Goal: Task Accomplishment & Management: Complete application form

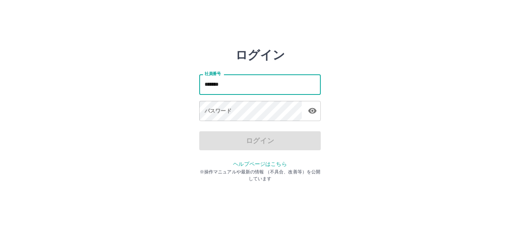
type input "*******"
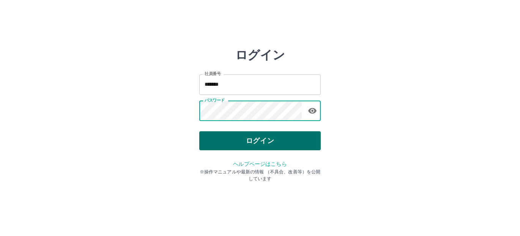
click at [247, 140] on button "ログイン" at bounding box center [259, 140] width 121 height 19
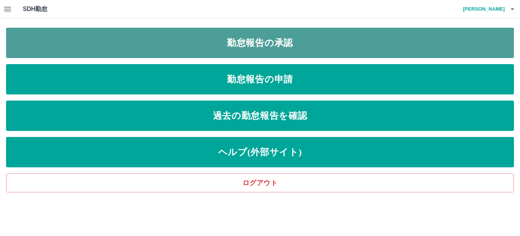
click at [236, 48] on link "勤怠報告の承認" at bounding box center [260, 43] width 508 height 30
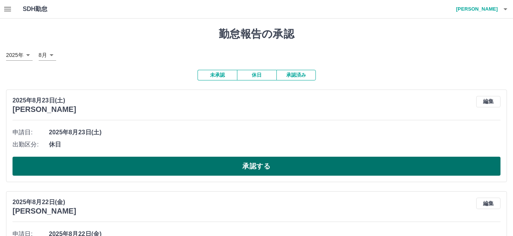
click at [177, 168] on button "承認する" at bounding box center [257, 166] width 488 height 19
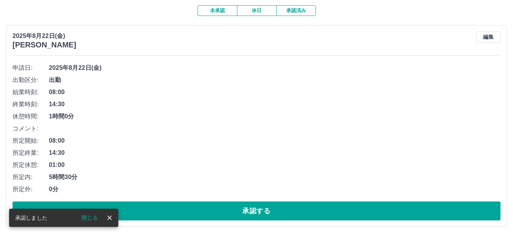
scroll to position [76, 0]
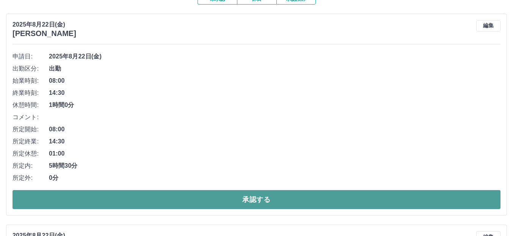
click at [132, 194] on button "承認する" at bounding box center [257, 199] width 488 height 19
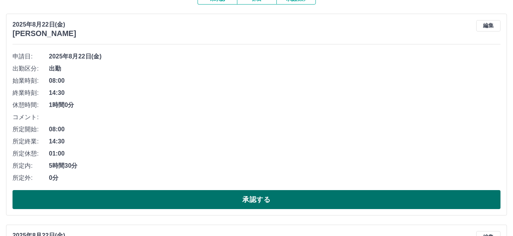
click at [135, 199] on button "承認する" at bounding box center [257, 199] width 488 height 19
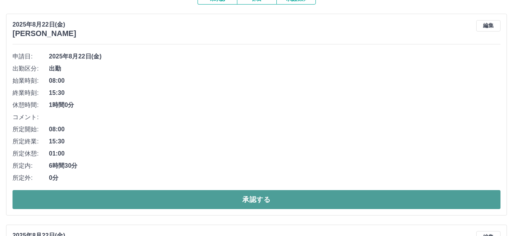
click at [156, 199] on button "承認する" at bounding box center [257, 199] width 488 height 19
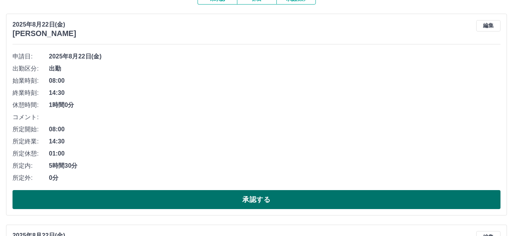
click at [183, 209] on button "承認する" at bounding box center [257, 199] width 488 height 19
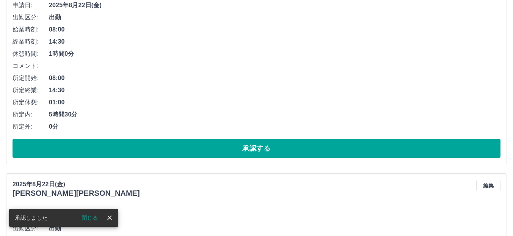
scroll to position [114, 0]
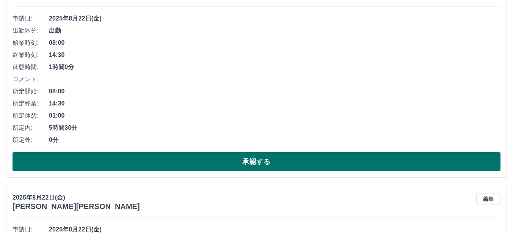
click at [204, 160] on button "承認する" at bounding box center [257, 161] width 488 height 19
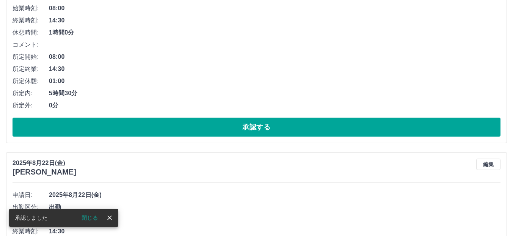
scroll to position [152, 0]
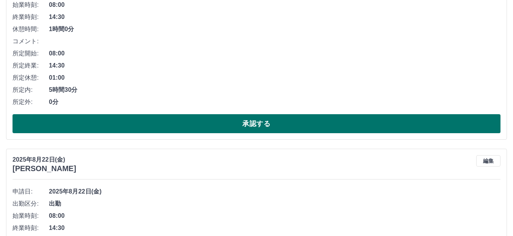
click at [163, 135] on div "2025年8月22日(金) 山手　侑梨絵 編集 申請日: 2025年8月22日(金) 出勤区分: 出勤 始業時刻: 08:00 終業時刻: 14:30 休憩時…" at bounding box center [256, 39] width 501 height 202
click at [164, 129] on button "承認する" at bounding box center [257, 123] width 488 height 19
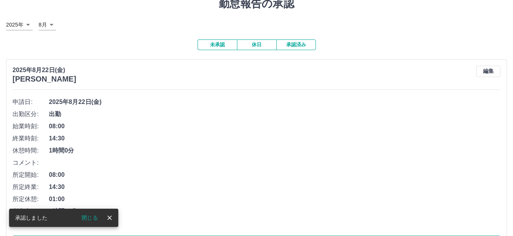
scroll to position [76, 0]
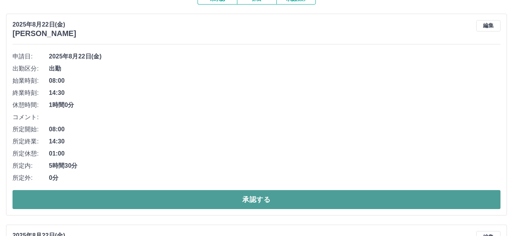
click at [266, 201] on button "承認する" at bounding box center [257, 199] width 488 height 19
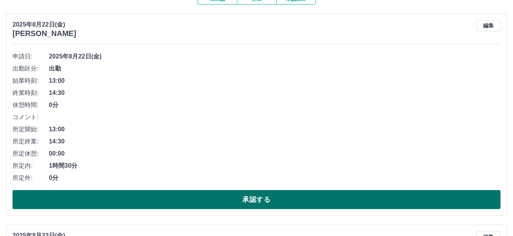
click at [273, 195] on button "承認する" at bounding box center [257, 199] width 488 height 19
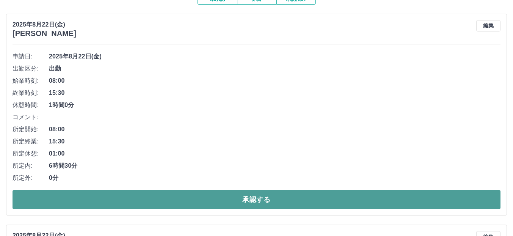
click at [265, 198] on button "承認する" at bounding box center [257, 199] width 488 height 19
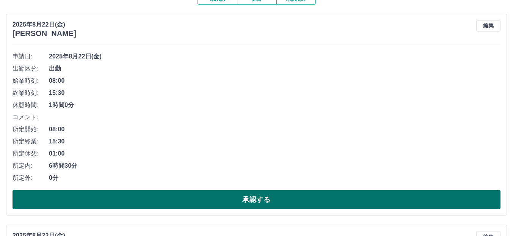
click at [266, 198] on button "承認する" at bounding box center [257, 199] width 488 height 19
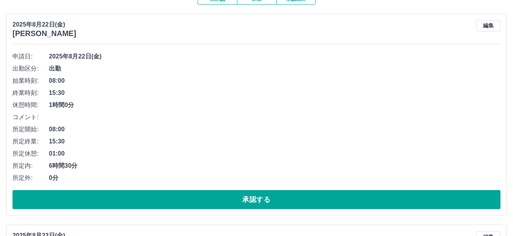
click at [266, 198] on button "承認する" at bounding box center [257, 199] width 488 height 19
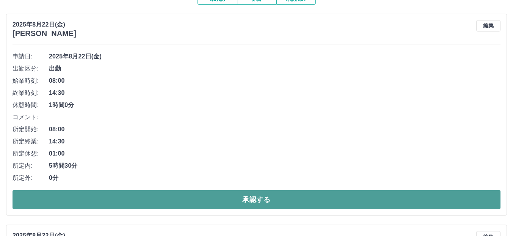
click at [265, 198] on button "承認する" at bounding box center [257, 199] width 488 height 19
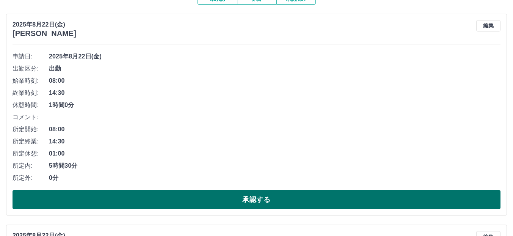
click at [280, 201] on button "承認する" at bounding box center [257, 199] width 488 height 19
click at [223, 192] on button "承認する" at bounding box center [257, 199] width 488 height 19
click at [300, 202] on button "承認する" at bounding box center [257, 199] width 488 height 19
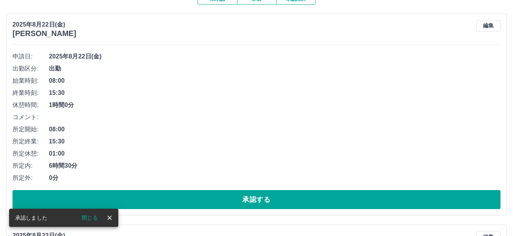
click at [236, 190] on div "申請日: 2025年8月22日(金) 出勤区分: 出勤 始業時刻: 08:00 終業時刻: 15:30 休憩時間: 1時間0分 コメント: 所定開始: 08:…" at bounding box center [257, 129] width 488 height 159
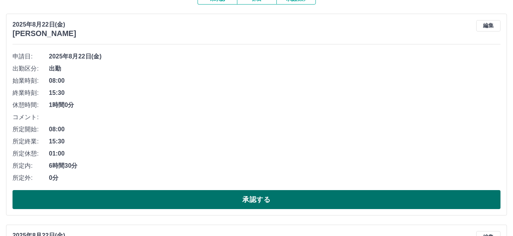
click at [238, 198] on button "承認する" at bounding box center [257, 199] width 488 height 19
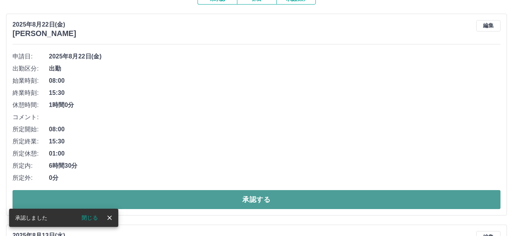
click at [242, 200] on button "承認する" at bounding box center [257, 199] width 488 height 19
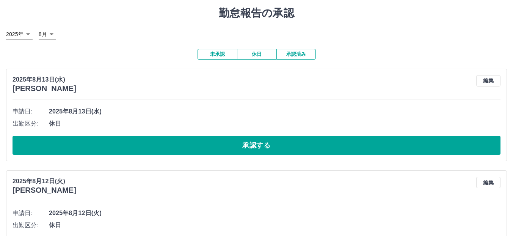
scroll to position [0, 0]
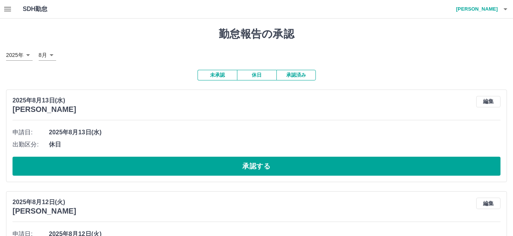
click at [226, 76] on button "未承認" at bounding box center [217, 75] width 39 height 11
click at [506, 11] on icon "button" at bounding box center [505, 9] width 9 height 9
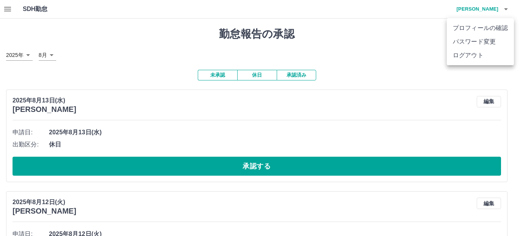
click at [390, 35] on div at bounding box center [260, 118] width 520 height 236
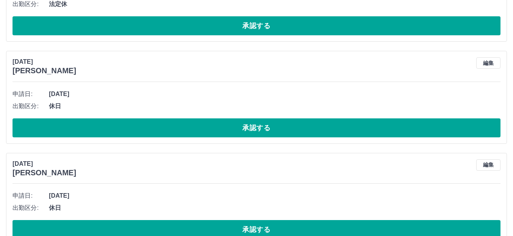
scroll to position [1177, 0]
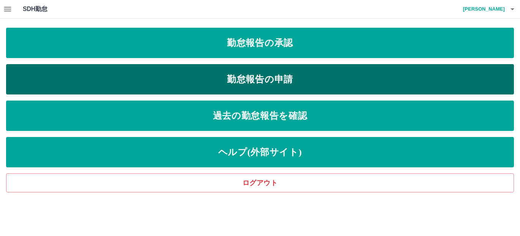
click at [308, 82] on link "勤怠報告の申請" at bounding box center [260, 79] width 508 height 30
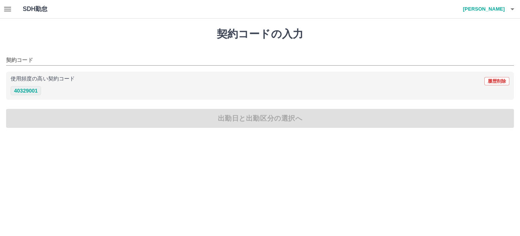
click at [35, 88] on button "40329001" at bounding box center [26, 90] width 30 height 9
type input "********"
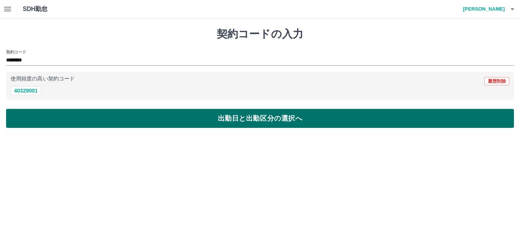
click at [62, 118] on button "出勤日と出勤区分の選択へ" at bounding box center [260, 118] width 508 height 19
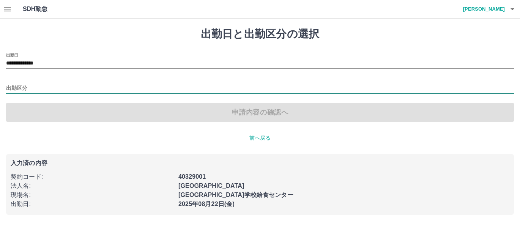
click at [23, 88] on input "出勤区分" at bounding box center [260, 88] width 508 height 9
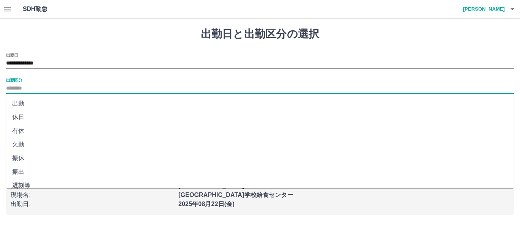
click at [31, 104] on li "出勤" at bounding box center [260, 104] width 508 height 14
type input "**"
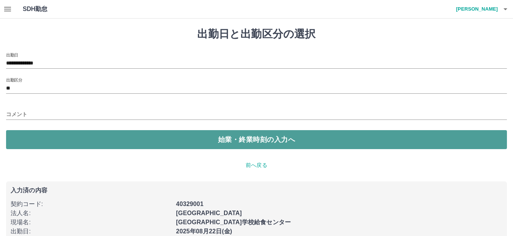
click at [41, 141] on button "始業・終業時刻の入力へ" at bounding box center [256, 139] width 501 height 19
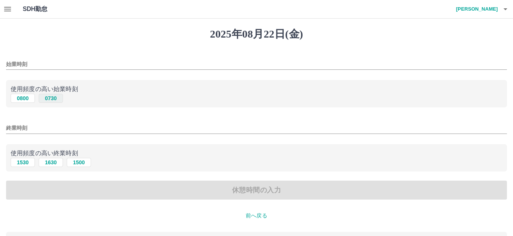
click at [53, 98] on button "0730" at bounding box center [51, 98] width 24 height 9
type input "****"
click at [52, 163] on button "1630" at bounding box center [51, 162] width 24 height 9
type input "****"
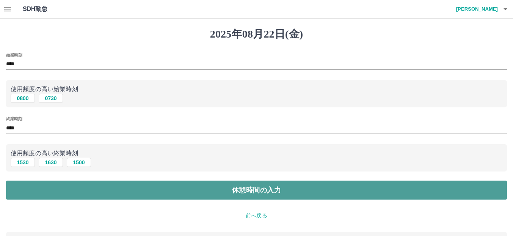
click at [91, 192] on button "休憩時間の入力" at bounding box center [256, 190] width 501 height 19
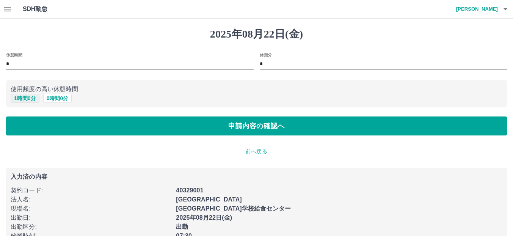
click at [26, 97] on button "1 時間 0 分" at bounding box center [25, 98] width 29 height 9
type input "*"
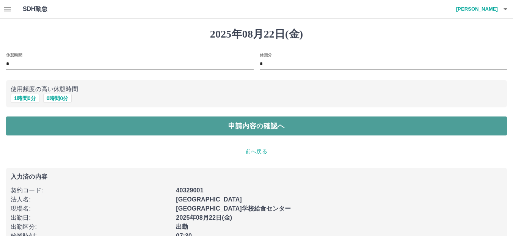
click at [66, 134] on button "申請内容の確認へ" at bounding box center [256, 125] width 501 height 19
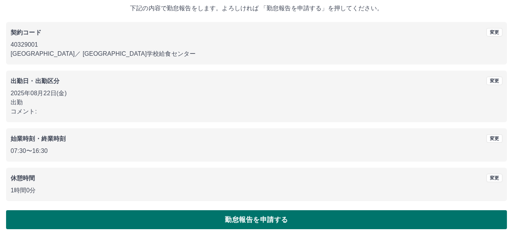
scroll to position [48, 0]
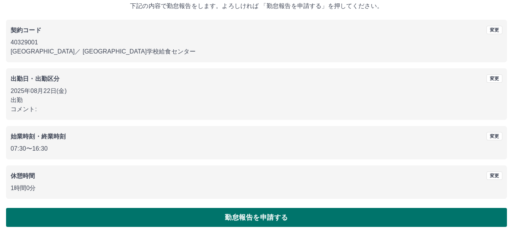
click at [263, 220] on button "勤怠報告を申請する" at bounding box center [256, 217] width 501 height 19
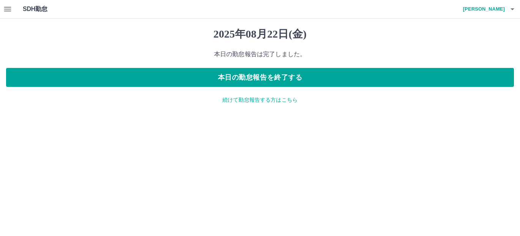
click at [512, 11] on icon "button" at bounding box center [512, 9] width 9 height 9
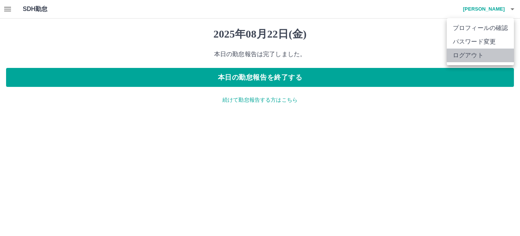
click at [470, 58] on li "ログアウト" at bounding box center [479, 56] width 67 height 14
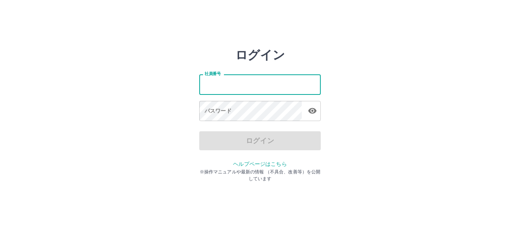
click at [226, 84] on input "社員番号" at bounding box center [259, 84] width 121 height 20
type input "*******"
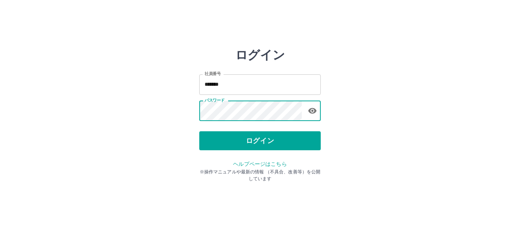
click at [235, 146] on button "ログイン" at bounding box center [259, 140] width 121 height 19
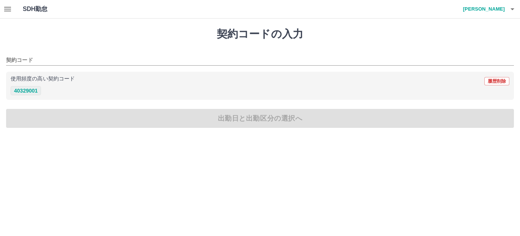
click at [20, 91] on button "40329001" at bounding box center [26, 90] width 30 height 9
type input "********"
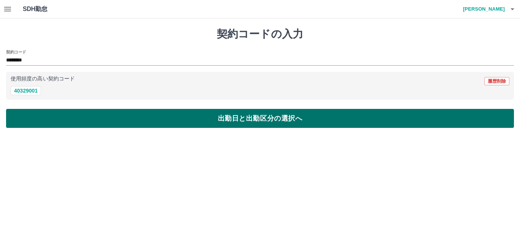
click at [52, 118] on button "出勤日と出勤区分の選択へ" at bounding box center [260, 118] width 508 height 19
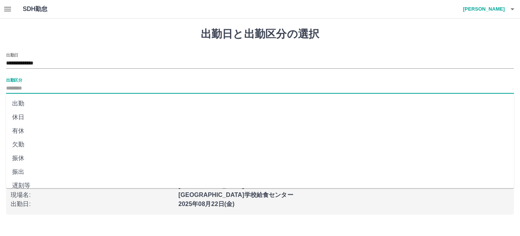
click at [22, 88] on input "出勤区分" at bounding box center [260, 88] width 508 height 9
click at [27, 105] on li "出勤" at bounding box center [260, 104] width 508 height 14
type input "**"
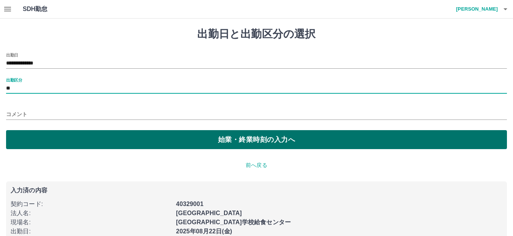
click at [60, 135] on button "始業・終業時刻の入力へ" at bounding box center [256, 139] width 501 height 19
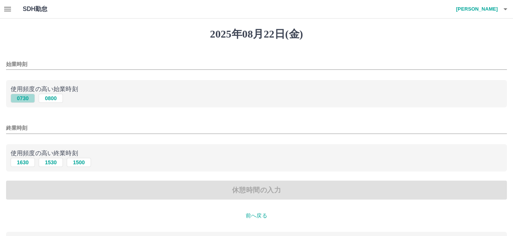
click at [28, 98] on button "0730" at bounding box center [23, 98] width 24 height 9
type input "****"
click at [24, 130] on input "終業時刻" at bounding box center [256, 128] width 501 height 11
click at [24, 162] on button "1630" at bounding box center [23, 162] width 24 height 9
type input "****"
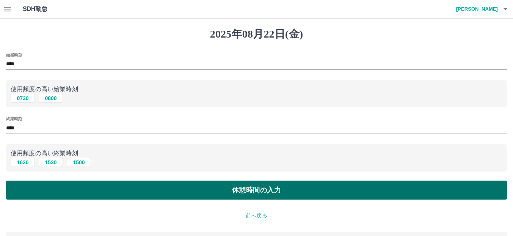
click at [141, 196] on button "休憩時間の入力" at bounding box center [256, 190] width 501 height 19
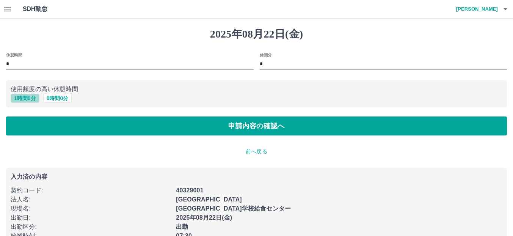
click at [24, 97] on button "1 時間 0 分" at bounding box center [25, 98] width 29 height 9
type input "*"
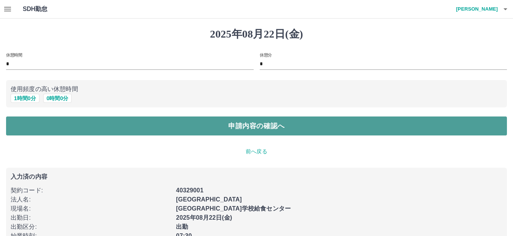
click at [62, 134] on button "申請内容の確認へ" at bounding box center [256, 125] width 501 height 19
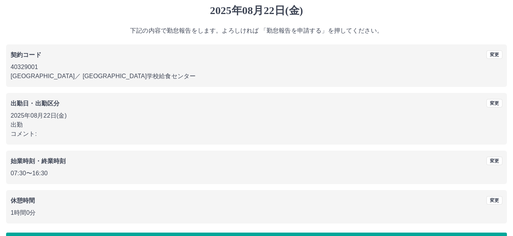
scroll to position [48, 0]
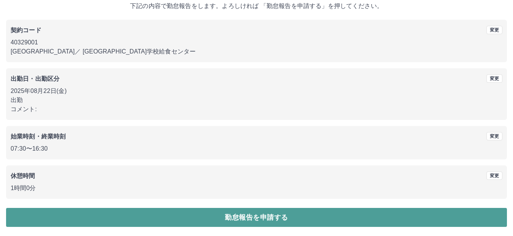
click at [250, 217] on button "勤怠報告を申請する" at bounding box center [256, 217] width 501 height 19
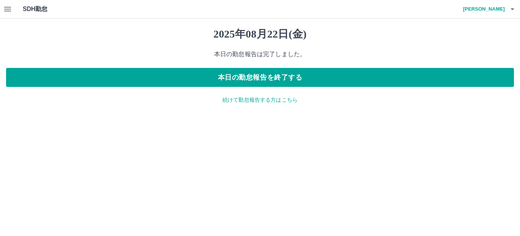
click at [512, 9] on icon "button" at bounding box center [512, 9] width 4 height 2
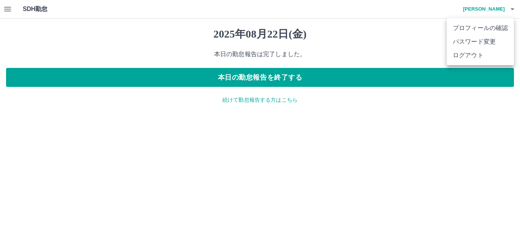
click at [474, 55] on li "ログアウト" at bounding box center [479, 56] width 67 height 14
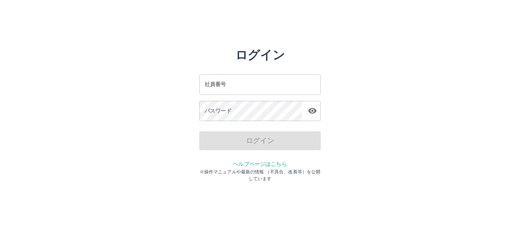
click at [243, 83] on input "社員番号" at bounding box center [259, 84] width 121 height 20
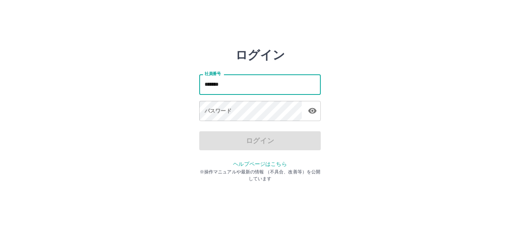
type input "*******"
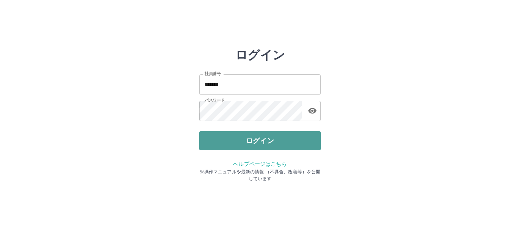
click at [265, 146] on button "ログイン" at bounding box center [259, 140] width 121 height 19
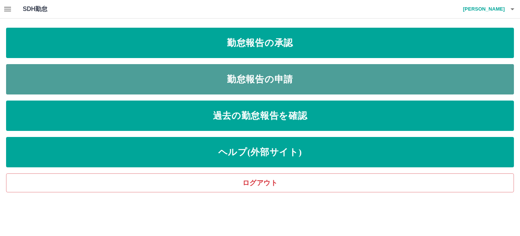
click at [236, 82] on link "勤怠報告の申請" at bounding box center [260, 79] width 508 height 30
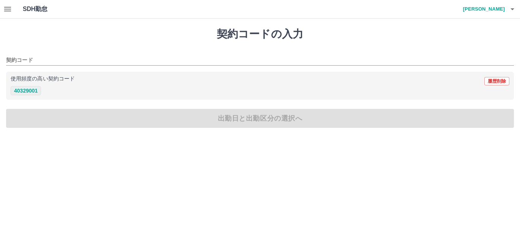
click at [20, 93] on button "40329001" at bounding box center [26, 90] width 30 height 9
type input "********"
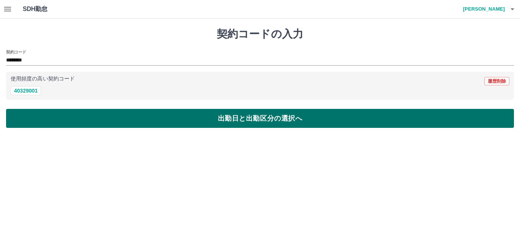
click at [27, 116] on button "出勤日と出勤区分の選択へ" at bounding box center [260, 118] width 508 height 19
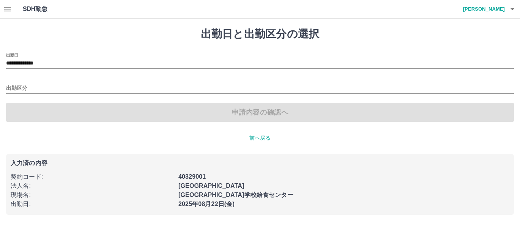
click at [19, 83] on div "出勤区分" at bounding box center [260, 86] width 508 height 16
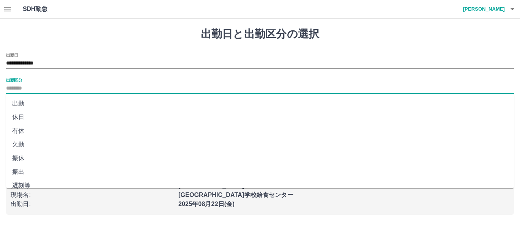
click at [26, 90] on input "出勤区分" at bounding box center [260, 88] width 508 height 9
click at [22, 101] on li "出勤" at bounding box center [260, 104] width 508 height 14
type input "**"
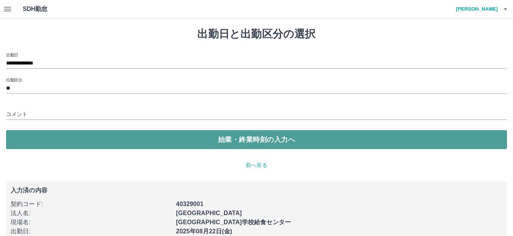
click at [47, 132] on button "始業・終業時刻の入力へ" at bounding box center [256, 139] width 501 height 19
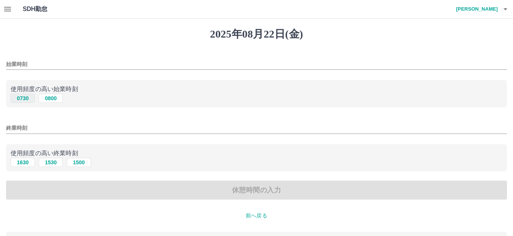
click at [25, 98] on button "0730" at bounding box center [23, 98] width 24 height 9
type input "****"
click at [24, 165] on button "1630" at bounding box center [23, 162] width 24 height 9
type input "****"
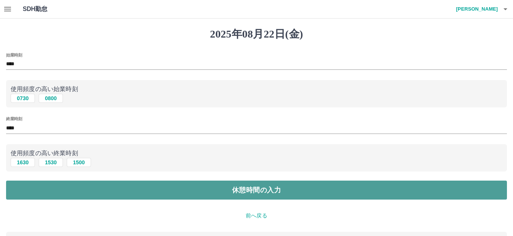
drag, startPoint x: 63, startPoint y: 190, endPoint x: 58, endPoint y: 193, distance: 5.7
click at [60, 192] on button "休憩時間の入力" at bounding box center [256, 190] width 501 height 19
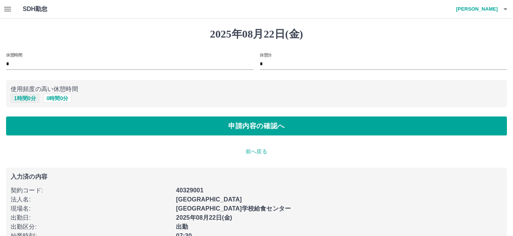
click at [29, 98] on button "1 時間 0 分" at bounding box center [25, 98] width 29 height 9
type input "*"
click at [47, 144] on div "2025年08月22日(金) 休憩時間 * 休憩分 * 使用頻度の高い休憩時間 1 時間 0 分 0 時間 0 分 申請内容の確認へ 前へ戻る 入力済の内容 …" at bounding box center [256, 142] width 513 height 246
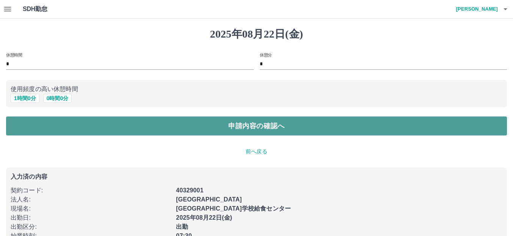
click at [47, 123] on button "申請内容の確認へ" at bounding box center [256, 125] width 501 height 19
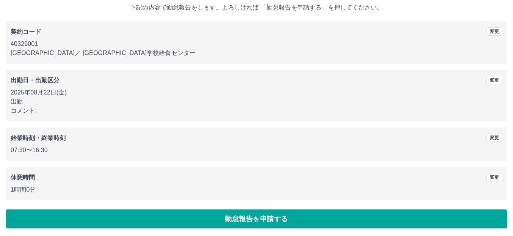
scroll to position [48, 0]
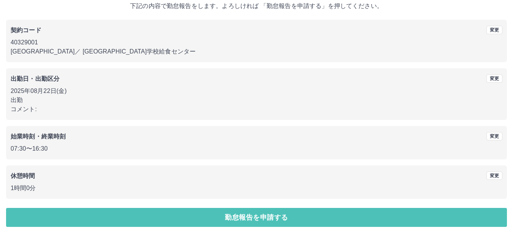
click at [194, 211] on button "勤怠報告を申請する" at bounding box center [256, 217] width 501 height 19
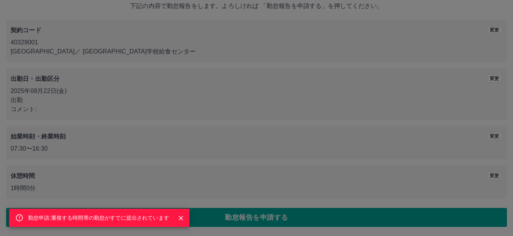
click at [207, 154] on div "勤怠申請:重複する時間帯の勤怠がすでに提出されています" at bounding box center [256, 118] width 513 height 236
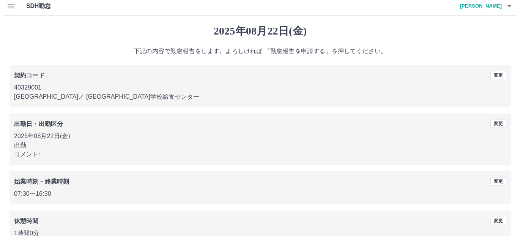
scroll to position [0, 0]
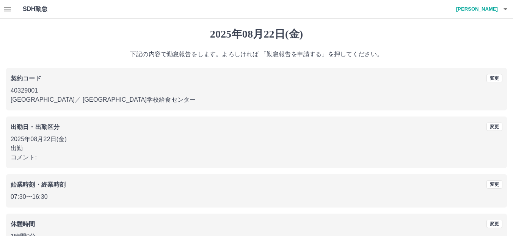
click at [503, 7] on icon "button" at bounding box center [505, 9] width 9 height 9
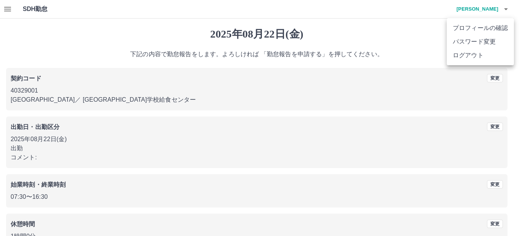
drag, startPoint x: 469, startPoint y: 50, endPoint x: 466, endPoint y: 54, distance: 4.9
click at [468, 50] on li "ログアウト" at bounding box center [479, 56] width 67 height 14
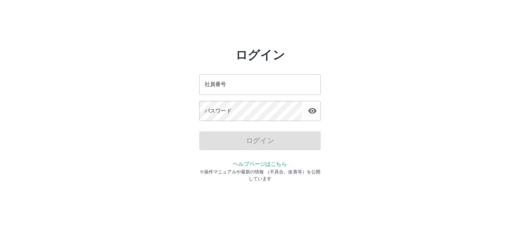
click at [233, 82] on input "社員番号" at bounding box center [259, 84] width 121 height 20
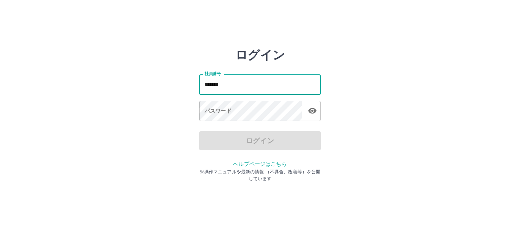
type input "*******"
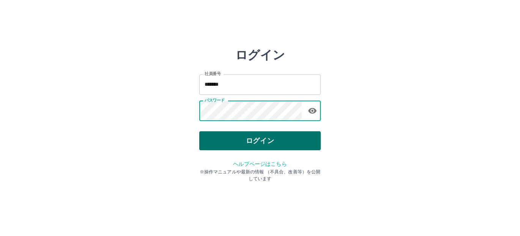
click at [272, 142] on button "ログイン" at bounding box center [259, 140] width 121 height 19
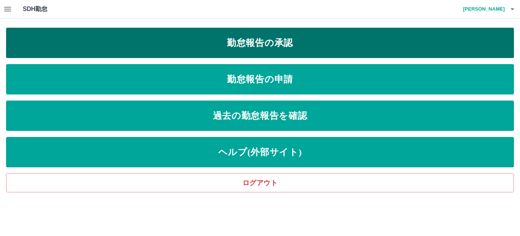
click at [244, 45] on link "勤怠報告の承認" at bounding box center [260, 43] width 508 height 30
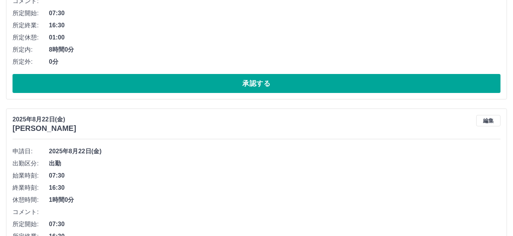
scroll to position [152, 0]
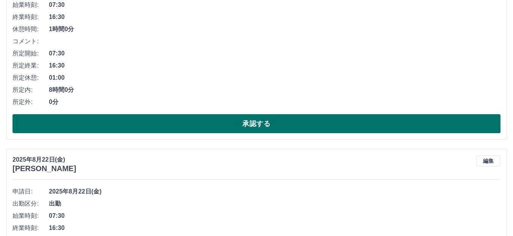
click at [134, 118] on button "承認する" at bounding box center [257, 123] width 488 height 19
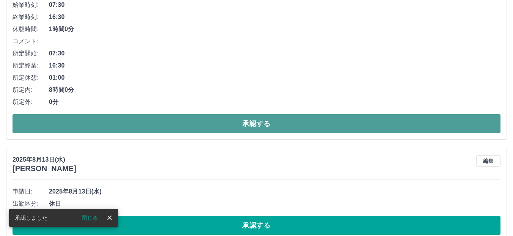
click at [164, 121] on button "承認する" at bounding box center [257, 123] width 488 height 19
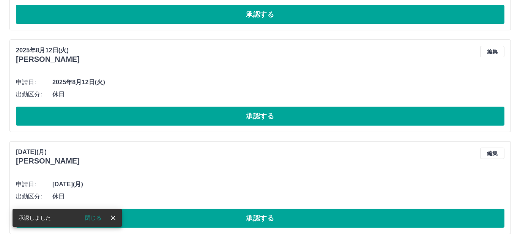
scroll to position [0, 0]
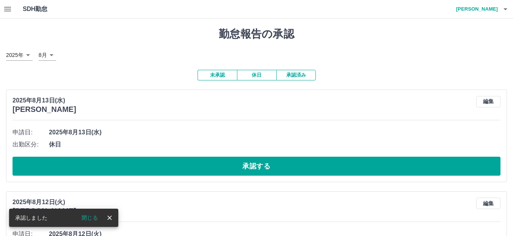
click at [508, 11] on icon "button" at bounding box center [505, 9] width 9 height 9
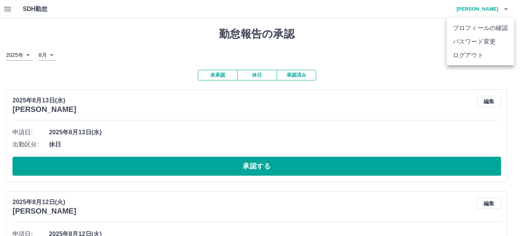
click at [486, 57] on li "ログアウト" at bounding box center [479, 56] width 67 height 14
